Goal: Task Accomplishment & Management: Complete application form

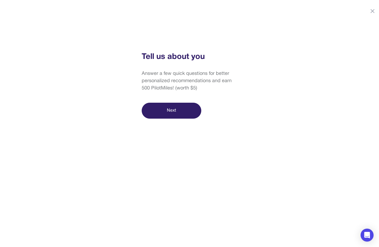
click at [190, 110] on button "Next" at bounding box center [172, 111] width 60 height 16
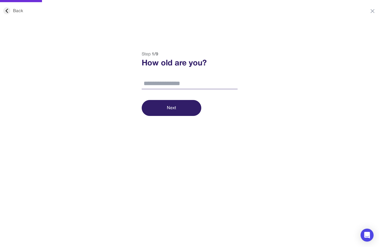
click at [20, 10] on div "Back" at bounding box center [13, 11] width 20 height 6
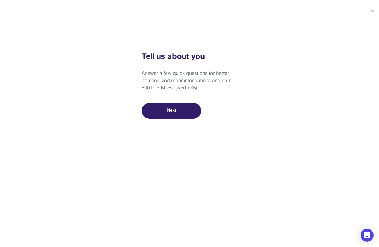
click at [165, 72] on div "Answer a few quick questions for better personalized recommendations and earn 5…" at bounding box center [190, 81] width 96 height 22
click at [160, 61] on div "Tell us about you" at bounding box center [190, 57] width 96 height 12
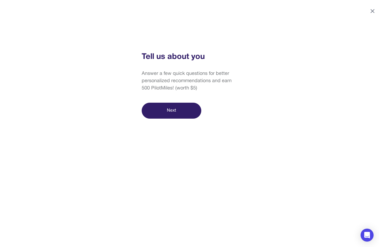
click at [373, 11] on icon at bounding box center [371, 10] width 3 height 3
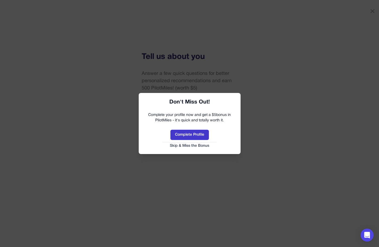
click at [200, 137] on button "Complete Profile" at bounding box center [189, 135] width 38 height 10
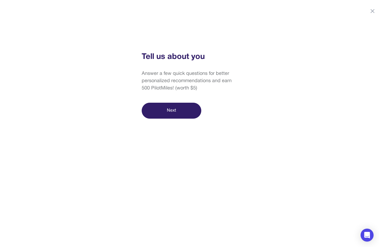
click at [190, 116] on button "Next" at bounding box center [172, 111] width 60 height 16
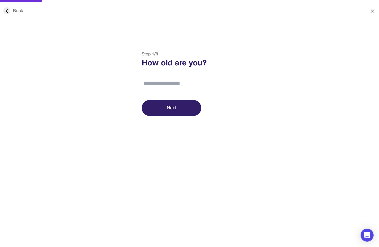
click at [372, 10] on icon at bounding box center [372, 11] width 6 height 6
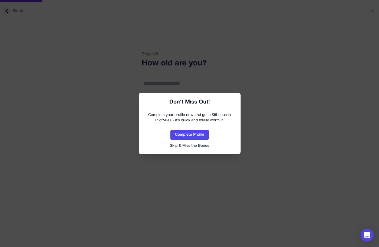
click at [195, 145] on button "Skip & Miss the Bonus" at bounding box center [189, 145] width 91 height 5
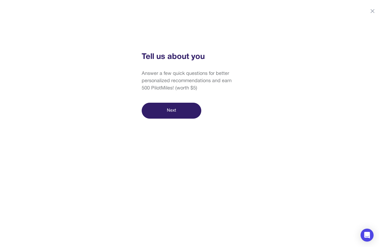
click at [170, 98] on div "Tell us about you Answer a few quick questions for better personalized recommen…" at bounding box center [189, 85] width 109 height 68
click at [167, 107] on button "Next" at bounding box center [172, 111] width 60 height 16
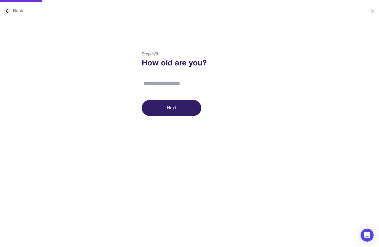
drag, startPoint x: 167, startPoint y: 107, endPoint x: 168, endPoint y: 98, distance: 8.7
click at [168, 98] on div "Step 1 / 9 How old are you? Next" at bounding box center [189, 83] width 109 height 65
click at [164, 106] on button "Next" at bounding box center [172, 108] width 60 height 16
click at [173, 83] on input "number" at bounding box center [190, 83] width 96 height 11
click at [180, 105] on button "Next" at bounding box center [172, 108] width 60 height 16
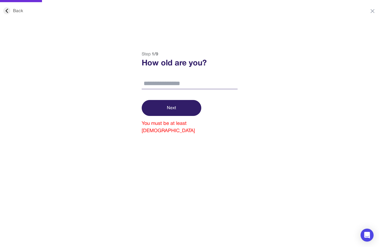
click at [181, 89] on input "*" at bounding box center [190, 83] width 96 height 11
type input "**"
click at [179, 103] on button "Next" at bounding box center [172, 108] width 60 height 16
click at [182, 84] on input "**" at bounding box center [190, 83] width 96 height 11
type input "**"
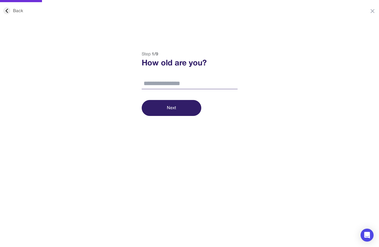
click at [191, 107] on button "Next" at bounding box center [172, 108] width 60 height 16
click at [190, 89] on input "number" at bounding box center [190, 83] width 96 height 11
click at [188, 105] on button "Next" at bounding box center [172, 108] width 60 height 16
click at [181, 79] on input "number" at bounding box center [190, 83] width 96 height 11
type input "**"
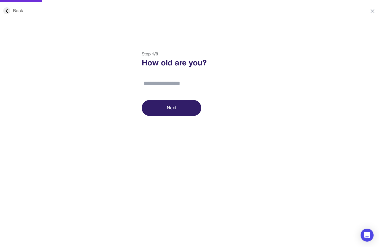
click at [173, 113] on button "Next" at bounding box center [172, 108] width 60 height 16
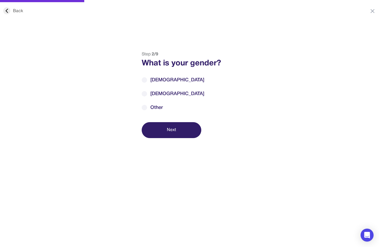
click at [156, 97] on span "[DEMOGRAPHIC_DATA]" at bounding box center [177, 93] width 54 height 7
click at [168, 137] on button "Next" at bounding box center [172, 130] width 60 height 16
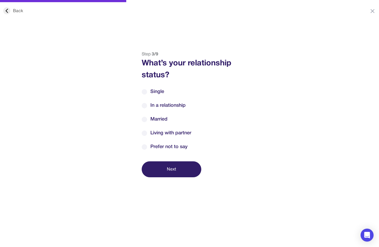
click at [164, 99] on div "Single In a relationship Married Living with partner [PERSON_NAME] not to say" at bounding box center [190, 119] width 96 height 63
click at [164, 100] on div "Single In a relationship Married Living with partner [PERSON_NAME] not to say" at bounding box center [190, 119] width 96 height 63
click at [163, 104] on span "In a relationship" at bounding box center [167, 105] width 35 height 7
click at [168, 165] on button "Next" at bounding box center [172, 170] width 60 height 16
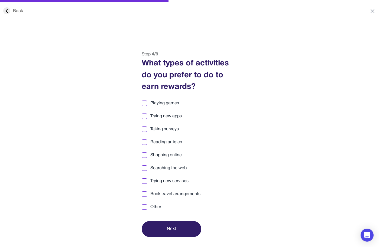
click at [170, 149] on div "Playing games Trying new apps Taking surveys Reading articles Shopping online S…" at bounding box center [190, 155] width 96 height 110
click at [170, 143] on span "Reading articles" at bounding box center [166, 142] width 32 height 6
click at [164, 224] on button "Next" at bounding box center [172, 229] width 60 height 16
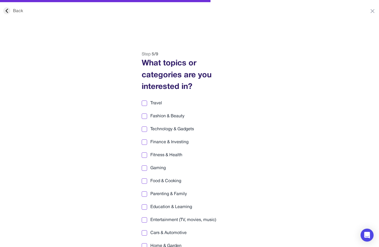
click at [166, 193] on span "Parenting & Family" at bounding box center [168, 194] width 37 height 6
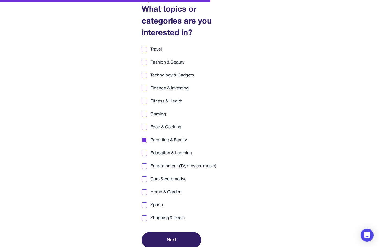
click at [163, 238] on button "Next" at bounding box center [172, 240] width 60 height 16
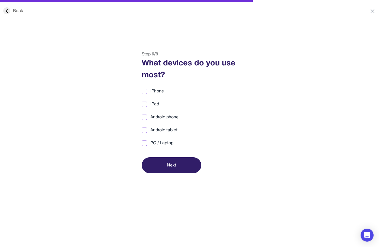
click at [165, 113] on div "iPhone iPad Android phone Android tablet PC / Laptop" at bounding box center [190, 117] width 96 height 58
click at [164, 119] on span "Android phone" at bounding box center [164, 117] width 28 height 6
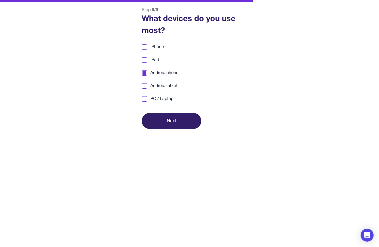
scroll to position [51, 0]
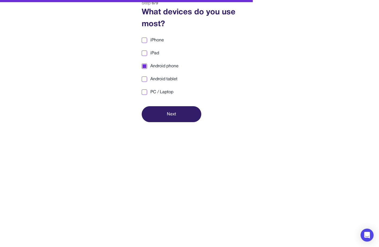
click at [164, 119] on button "Next" at bounding box center [172, 114] width 60 height 16
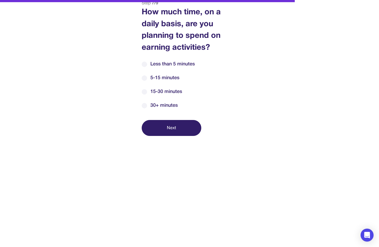
click at [166, 104] on span "30+ minutes" at bounding box center [163, 105] width 27 height 7
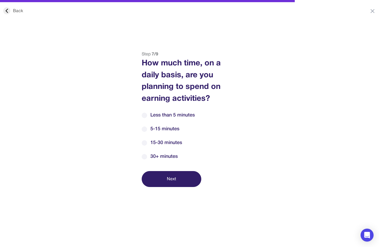
click at [169, 176] on button "Next" at bounding box center [172, 179] width 60 height 16
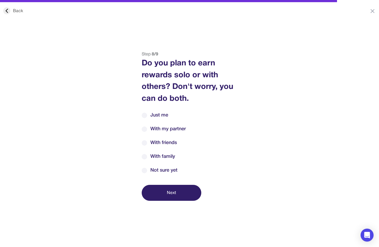
click at [166, 137] on div "Just me With my partner With friends With family Not sure yet" at bounding box center [190, 143] width 96 height 63
click at [163, 146] on span "With friends" at bounding box center [163, 142] width 27 height 7
click at [163, 203] on div "Back Step 8 / 9 Do you plan to earn rewards solo or with others? Don't worry, y…" at bounding box center [189, 174] width 379 height 247
click at [163, 198] on button "Next" at bounding box center [172, 193] width 60 height 16
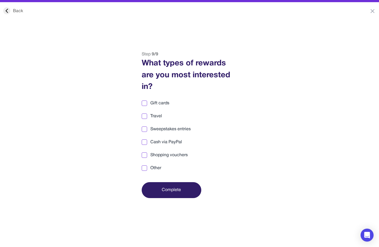
click at [160, 171] on span "Other" at bounding box center [155, 168] width 11 height 6
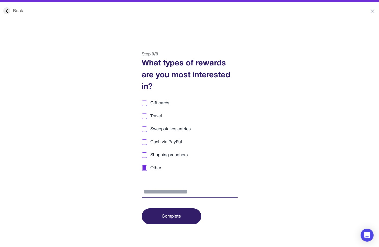
click at [164, 154] on span "Shopping vouchers" at bounding box center [168, 155] width 37 height 6
click at [164, 155] on span "Shopping vouchers" at bounding box center [168, 155] width 37 height 6
click at [158, 165] on div "Gift cards Travel Sweepstakes entries Cash via PayPal Shopping vouchers Other" at bounding box center [190, 149] width 96 height 98
click at [158, 167] on span "Other" at bounding box center [155, 168] width 11 height 6
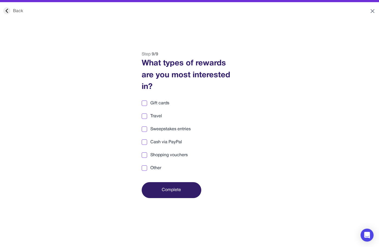
click at [373, 11] on icon at bounding box center [372, 11] width 6 height 6
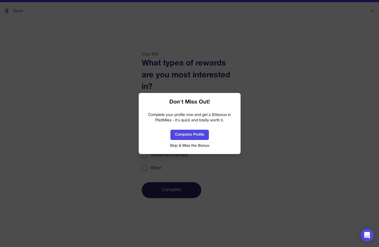
click at [192, 144] on button "Skip & Miss the Bonus" at bounding box center [189, 145] width 91 height 5
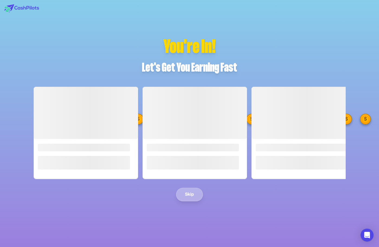
click at [194, 193] on button "Skip" at bounding box center [189, 195] width 27 height 14
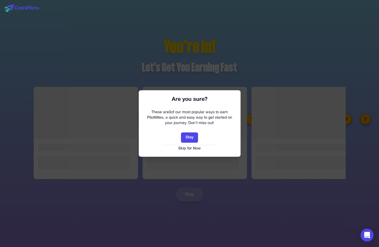
click at [199, 150] on button "Skip for Now" at bounding box center [189, 148] width 91 height 5
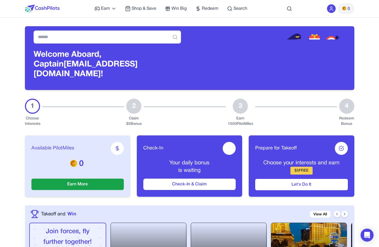
click at [332, 9] on icon at bounding box center [330, 9] width 3 height 1
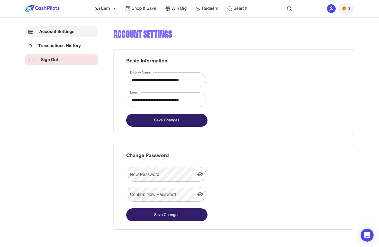
click at [86, 62] on link "Sign Out" at bounding box center [61, 59] width 73 height 11
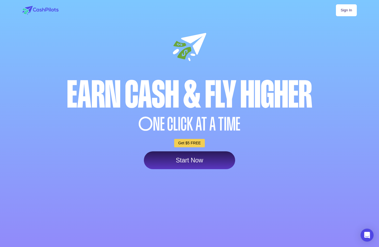
click at [333, 14] on div "Sign In" at bounding box center [189, 10] width 334 height 12
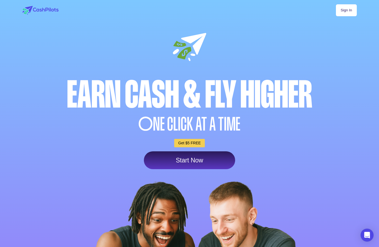
click at [341, 11] on link "Sign In" at bounding box center [346, 10] width 21 height 12
